Goal: Information Seeking & Learning: Learn about a topic

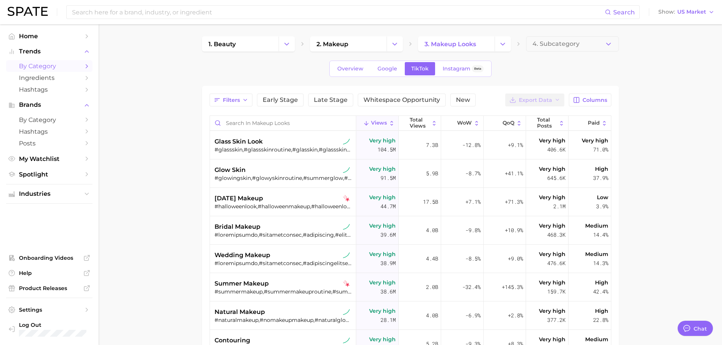
type textarea "x"
click at [236, 122] on input "Search in makeup looks" at bounding box center [283, 123] width 146 height 14
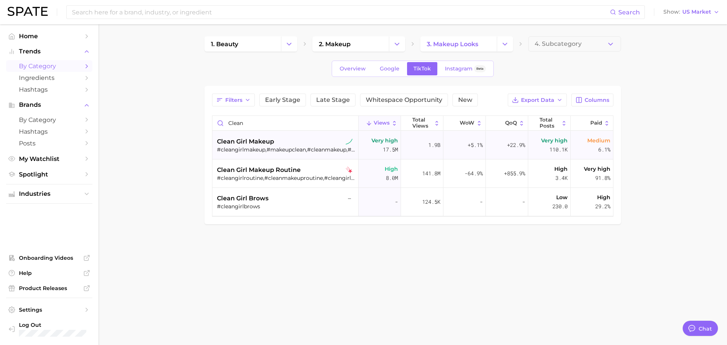
drag, startPoint x: 378, startPoint y: 147, endPoint x: 395, endPoint y: 150, distance: 18.1
click at [395, 150] on span "Very high 17.5m" at bounding box center [385, 145] width 27 height 18
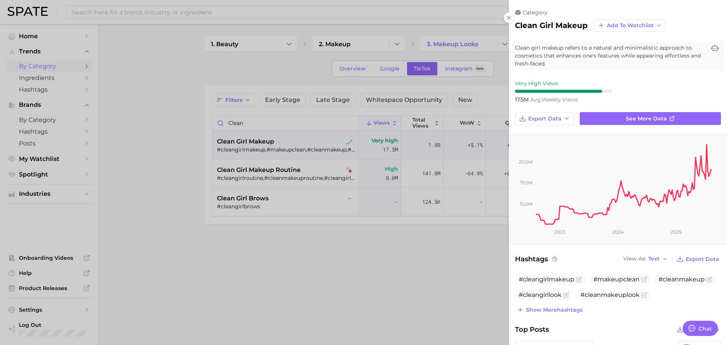
drag, startPoint x: 426, startPoint y: 245, endPoint x: 434, endPoint y: 243, distance: 8.4
click at [427, 246] on div at bounding box center [363, 172] width 727 height 345
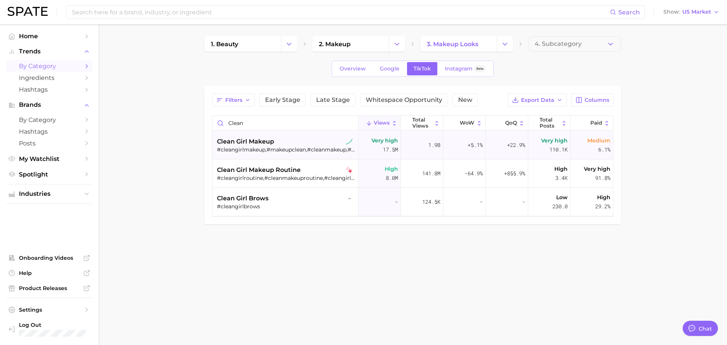
click at [553, 152] on span "110.1k" at bounding box center [559, 149] width 18 height 9
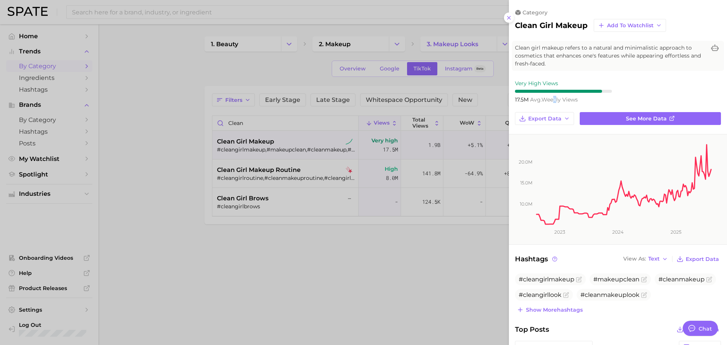
click at [553, 100] on span "avg. weekly views" at bounding box center [554, 99] width 48 height 7
click at [562, 103] on span "avg. weekly views" at bounding box center [554, 99] width 48 height 7
click at [397, 219] on div at bounding box center [363, 172] width 727 height 345
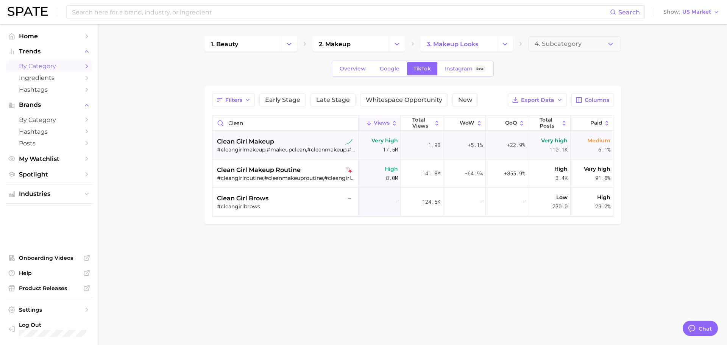
drag, startPoint x: 192, startPoint y: 241, endPoint x: 356, endPoint y: 156, distance: 184.8
click at [192, 241] on main "1. beauty 2. makeup 3. makeup looks 4. Subcategory Overview Google TikTok Insta…" at bounding box center [412, 143] width 629 height 238
click at [325, 141] on div "clean girl makeup" at bounding box center [286, 141] width 139 height 9
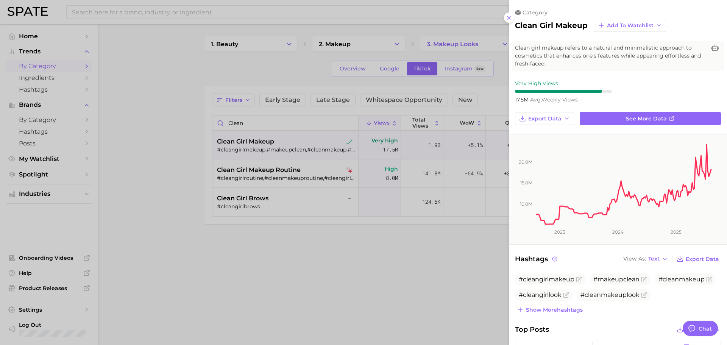
drag, startPoint x: 186, startPoint y: 84, endPoint x: 246, endPoint y: 116, distance: 68.6
click at [185, 84] on div at bounding box center [363, 172] width 727 height 345
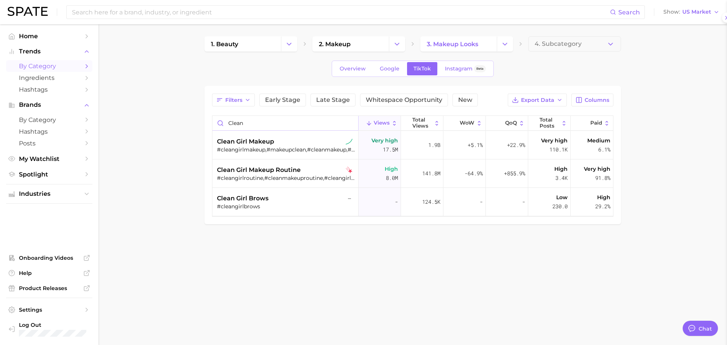
click at [257, 125] on input "clean" at bounding box center [286, 123] width 146 height 14
drag, startPoint x: 239, startPoint y: 124, endPoint x: 208, endPoint y: 124, distance: 31.1
click at [208, 124] on div "Filters Early Stage Late Stage Whitespace Opportunity New Export Data Columns c…" at bounding box center [413, 155] width 417 height 138
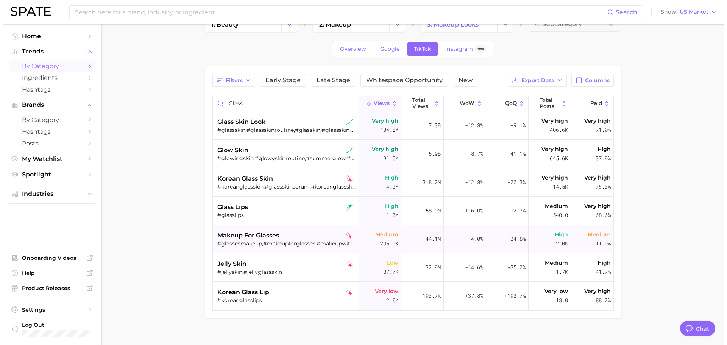
scroll to position [31, 0]
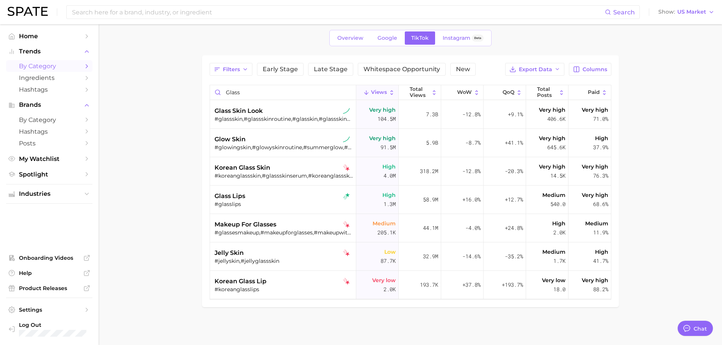
click at [192, 90] on main "1. beauty 2. makeup 3. makeup looks 4. Subcategory Overview Google TikTok Insta…" at bounding box center [409, 170] width 623 height 352
click at [240, 121] on div "#glassskin,#glassskinroutine,#glasskin,#glassskingoals,#glassskinlook,#glassski…" at bounding box center [283, 119] width 139 height 7
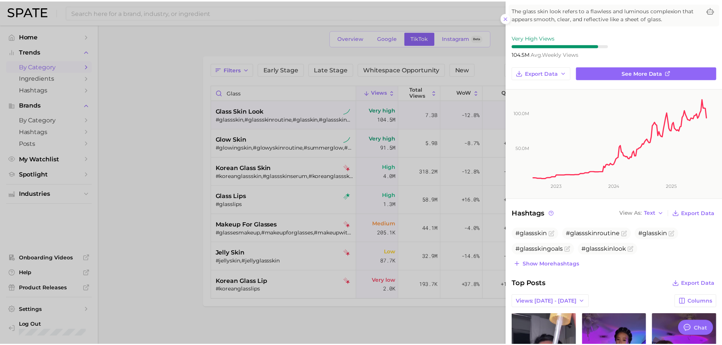
scroll to position [0, 0]
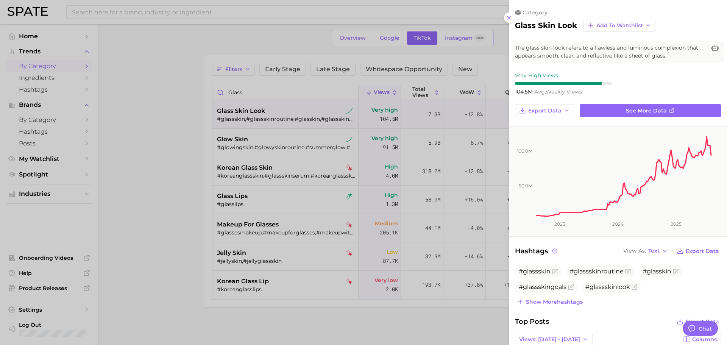
click at [186, 103] on div at bounding box center [363, 172] width 727 height 345
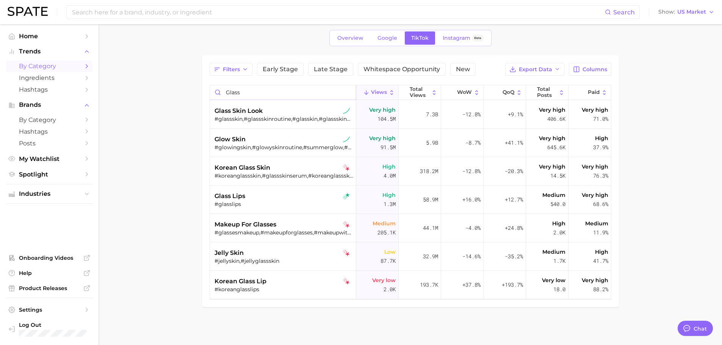
click at [245, 92] on input "glass" at bounding box center [283, 92] width 146 height 14
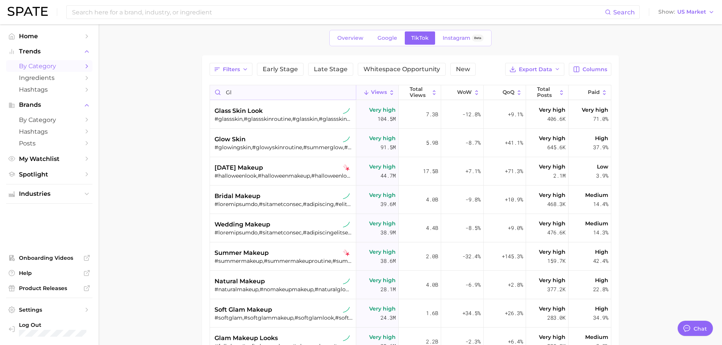
type input "g"
click at [179, 105] on main "1. beauty 2. makeup 3. makeup looks 4. Subcategory Overview Google TikTok Insta…" at bounding box center [409, 235] width 623 height 482
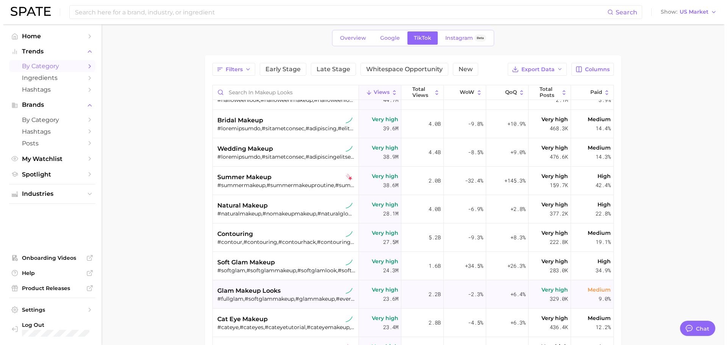
scroll to position [114, 0]
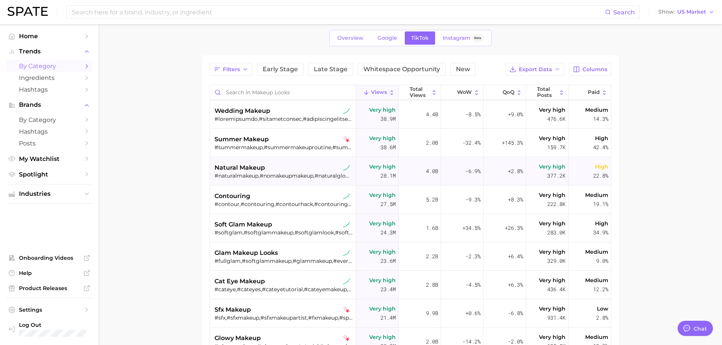
click at [275, 173] on div "#naturalmakeup,#nomakeupmakeup,#naturalglow,#maquillajenatural,#lightmakeup,#na…" at bounding box center [283, 175] width 139 height 7
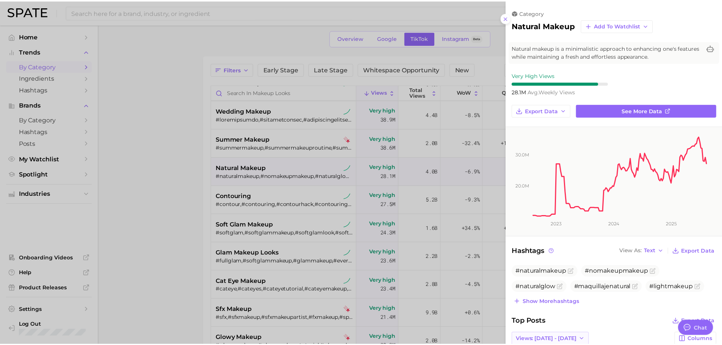
scroll to position [0, 0]
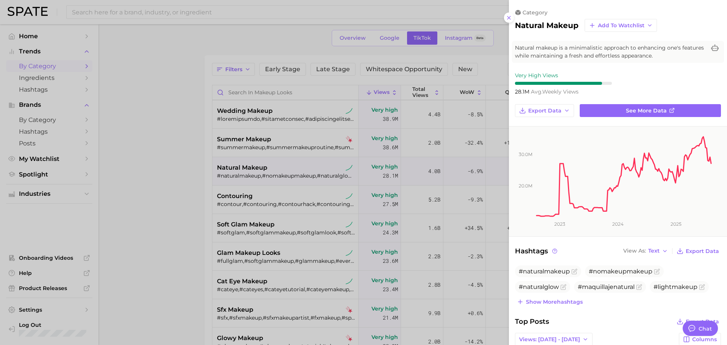
click at [193, 253] on div at bounding box center [363, 172] width 727 height 345
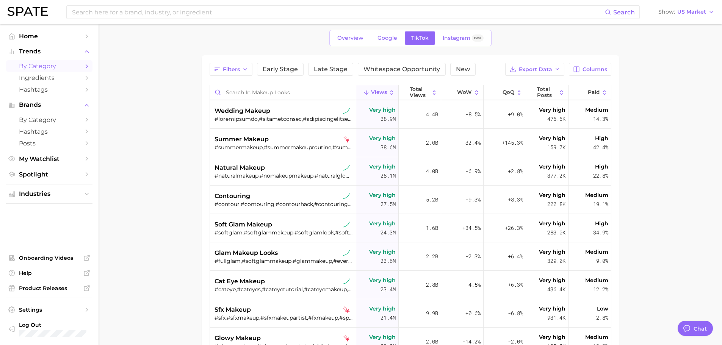
drag, startPoint x: 186, startPoint y: 109, endPoint x: 206, endPoint y: 89, distance: 27.6
click at [187, 108] on main "1. beauty 2. makeup 3. makeup looks 4. Subcategory Overview Google TikTok Insta…" at bounding box center [409, 235] width 623 height 482
